Goal: Find specific page/section: Find specific page/section

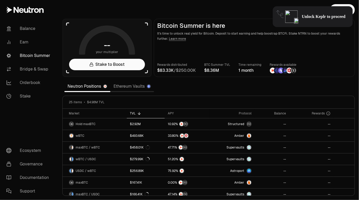
click at [134, 87] on link "Ethereum Vaults" at bounding box center [133, 86] width 44 height 10
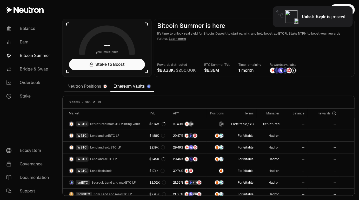
click at [79, 84] on link "Neutron Positions" at bounding box center [88, 86] width 46 height 10
